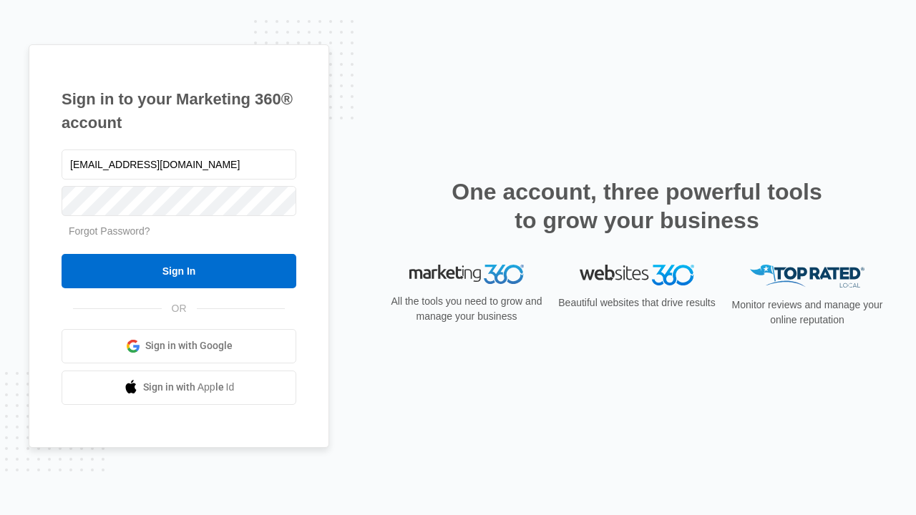
type input "[EMAIL_ADDRESS][DOMAIN_NAME]"
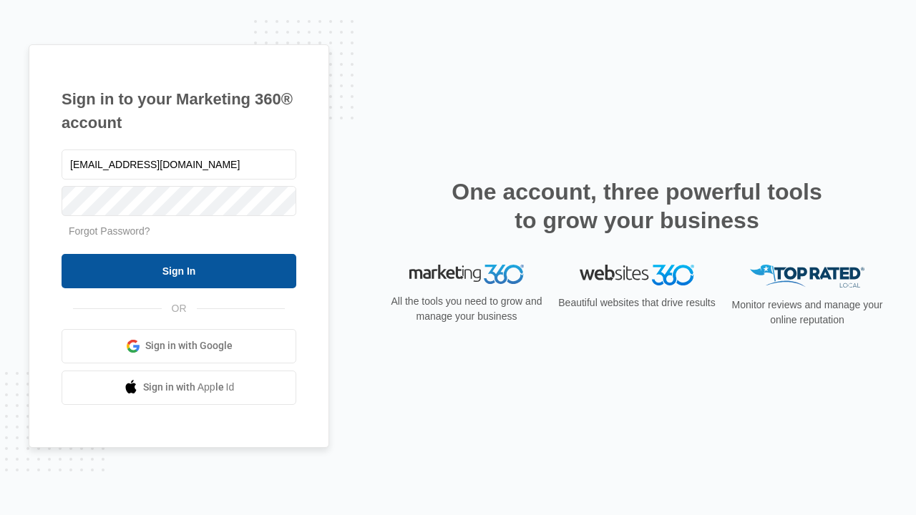
click at [179, 270] on input "Sign In" at bounding box center [179, 271] width 235 height 34
